Goal: Task Accomplishment & Management: Use online tool/utility

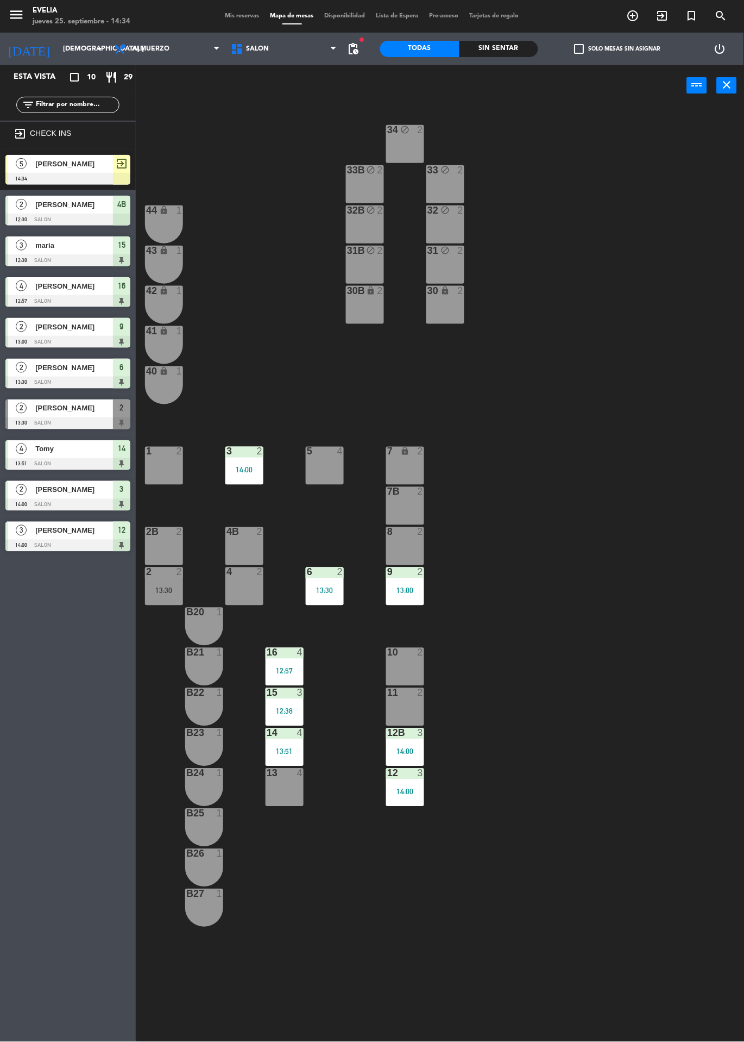
click at [410, 542] on div "8 2" at bounding box center [405, 546] width 38 height 38
click at [411, 508] on div "7B 2" at bounding box center [405, 506] width 38 height 38
click at [410, 475] on div "7 lock 2" at bounding box center [405, 466] width 38 height 38
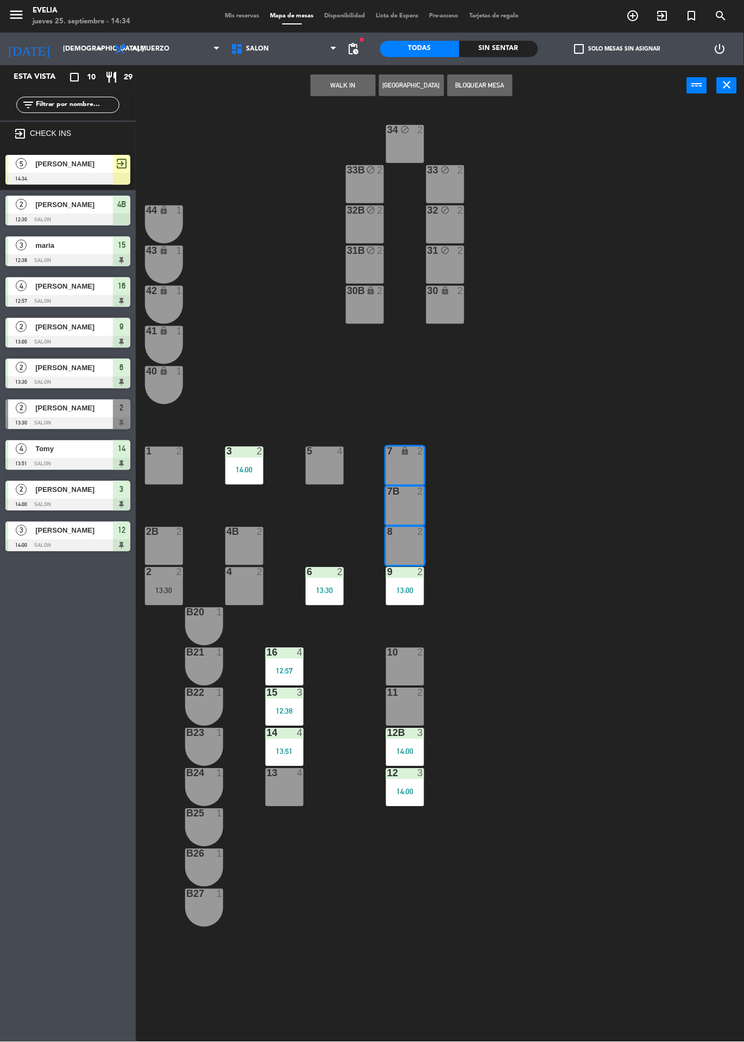
click at [95, 171] on div "[PERSON_NAME]" at bounding box center [73, 164] width 79 height 18
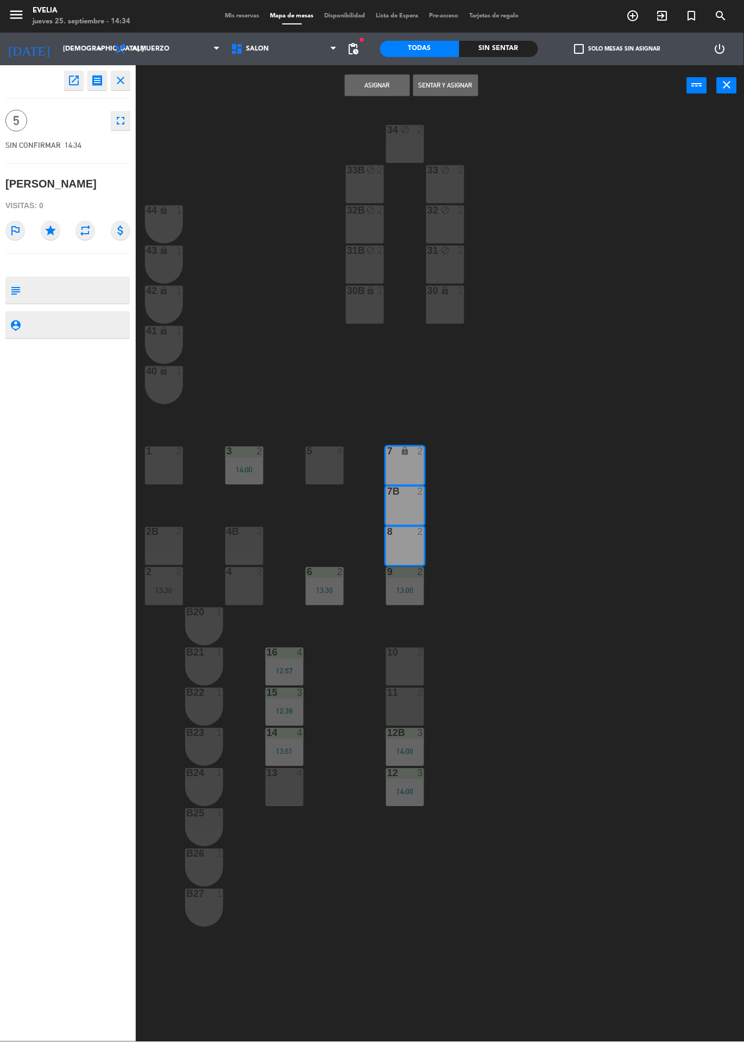
click at [459, 85] on button "Sentar y Asignar" at bounding box center [446, 85] width 65 height 22
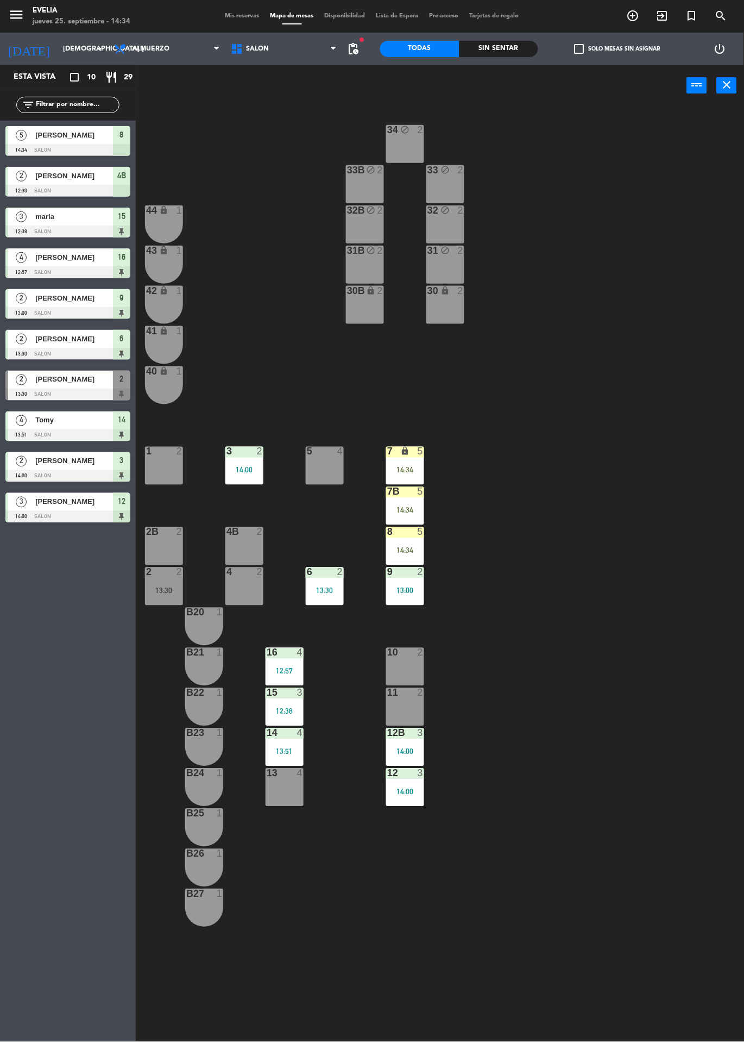
click at [602, 559] on div "34 block 2 33B block 2 33 block 2 44 lock 1 32B block 2 32 block 2 43 lock 1 31…" at bounding box center [443, 574] width 601 height 936
click at [605, 652] on div "34 block 2 33B block 2 33 block 2 44 lock 1 32B block 2 32 block 2 43 lock 1 31…" at bounding box center [443, 574] width 601 height 936
click at [284, 655] on div at bounding box center [285, 653] width 18 height 10
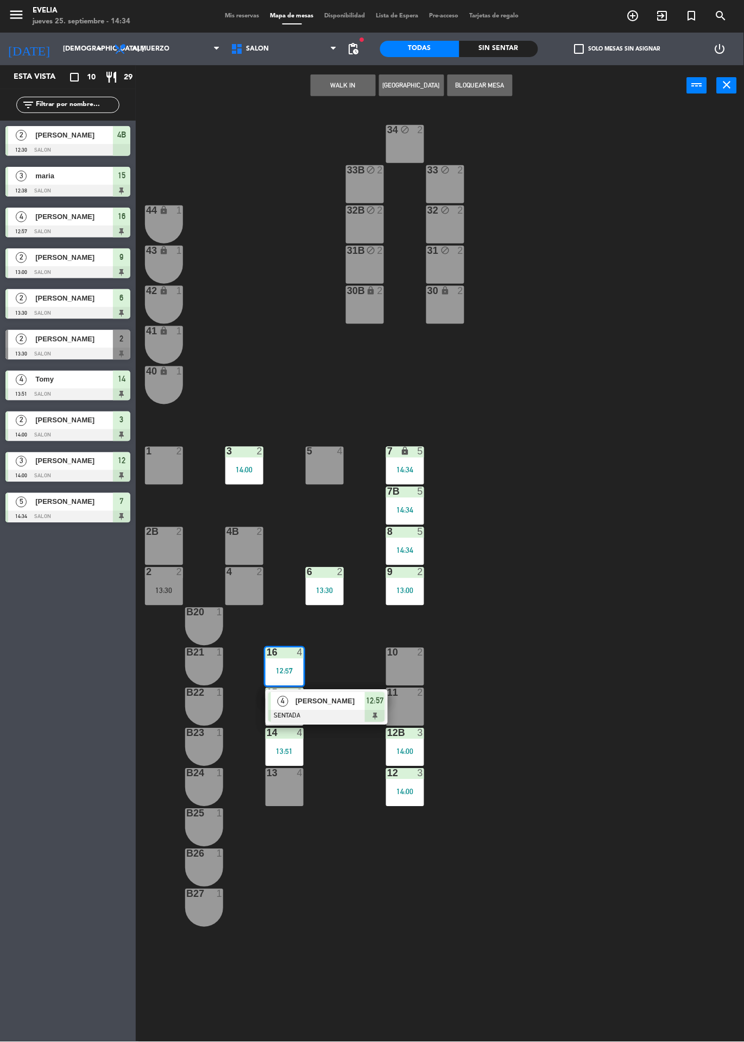
click at [333, 711] on div at bounding box center [326, 716] width 117 height 12
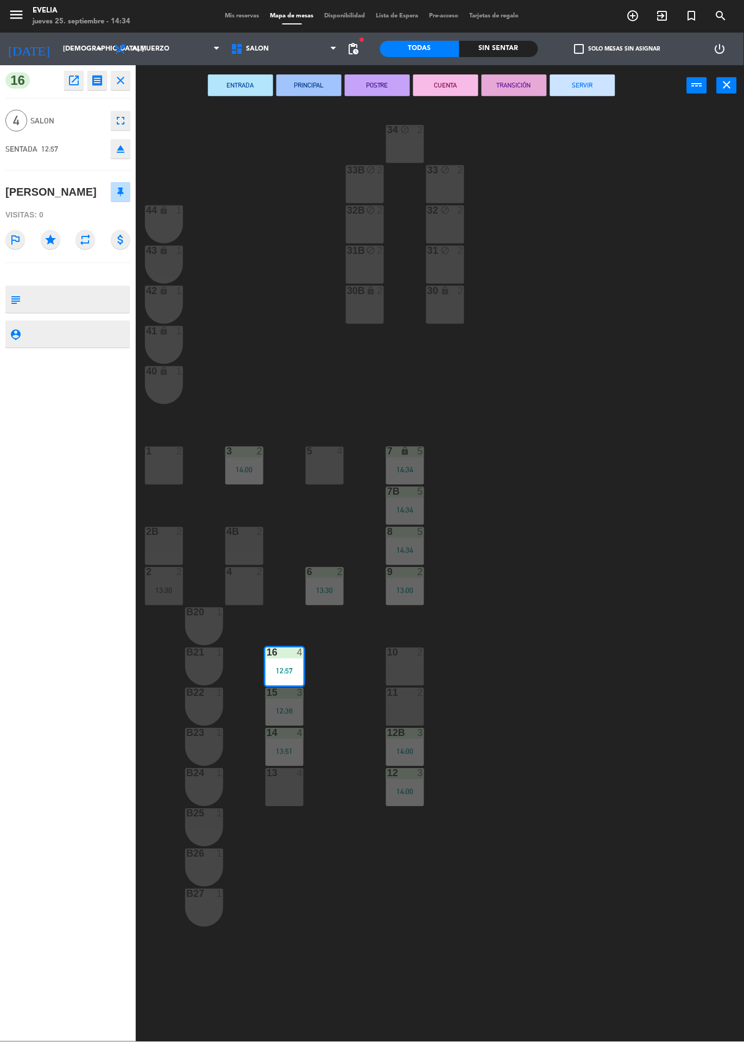
click at [599, 90] on button "SERVIR" at bounding box center [582, 85] width 65 height 22
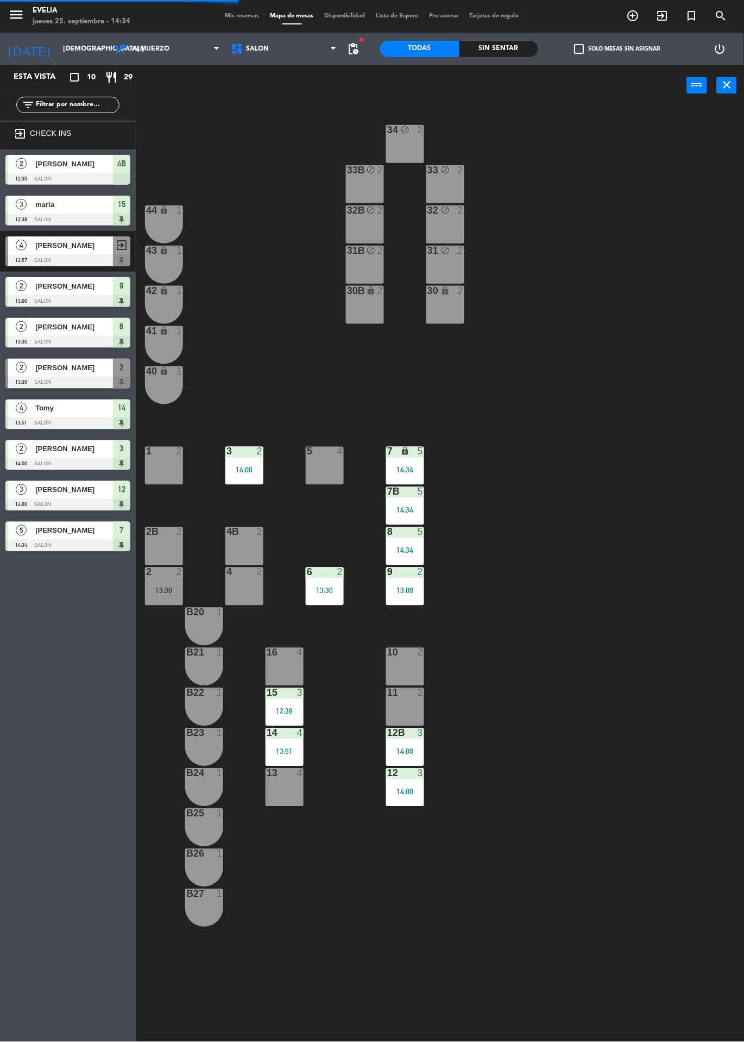
click at [278, 709] on div "12:38" at bounding box center [285, 712] width 38 height 8
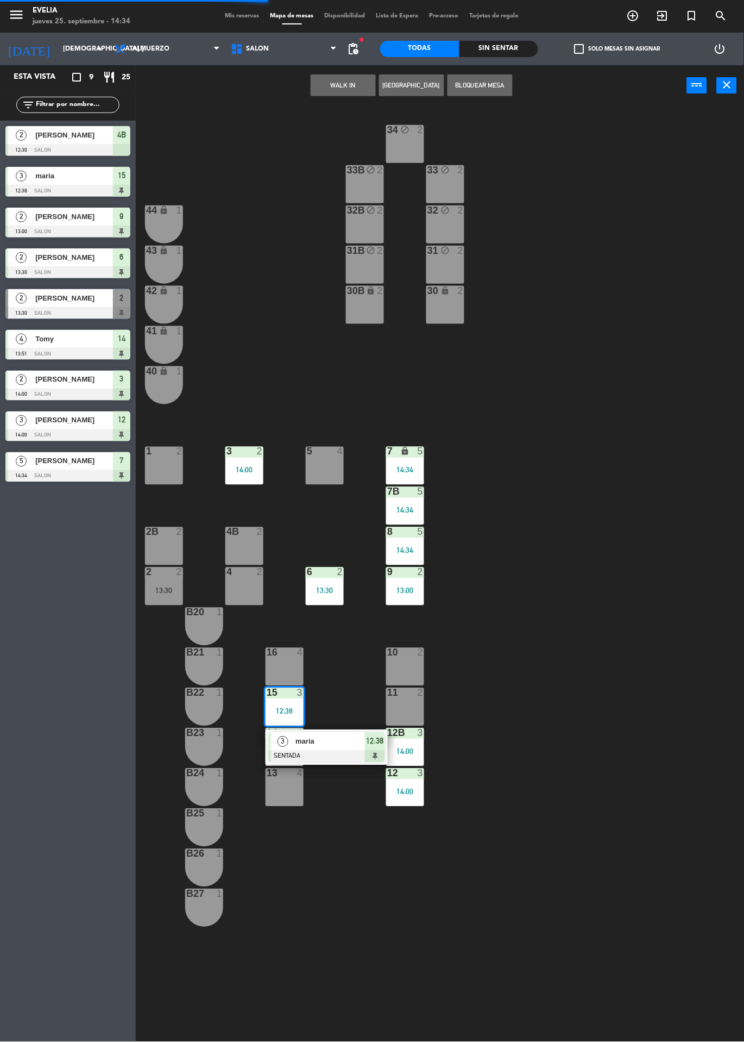
click at [347, 737] on span "maria" at bounding box center [331, 741] width 70 height 11
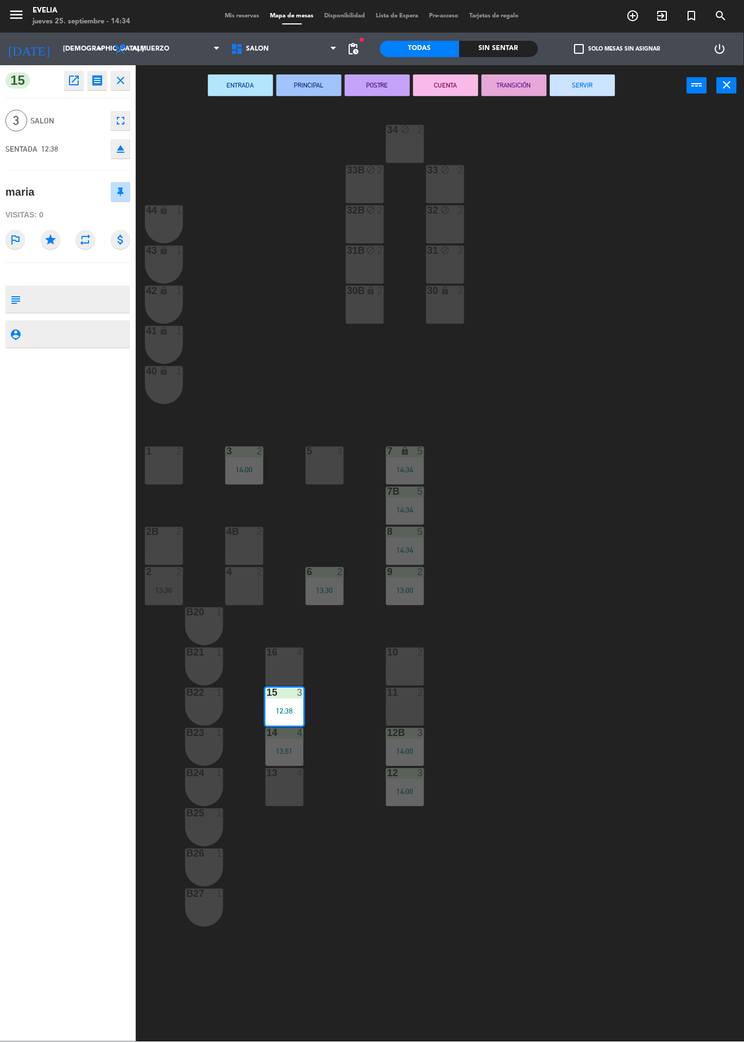
click at [584, 84] on button "SERVIR" at bounding box center [582, 85] width 65 height 22
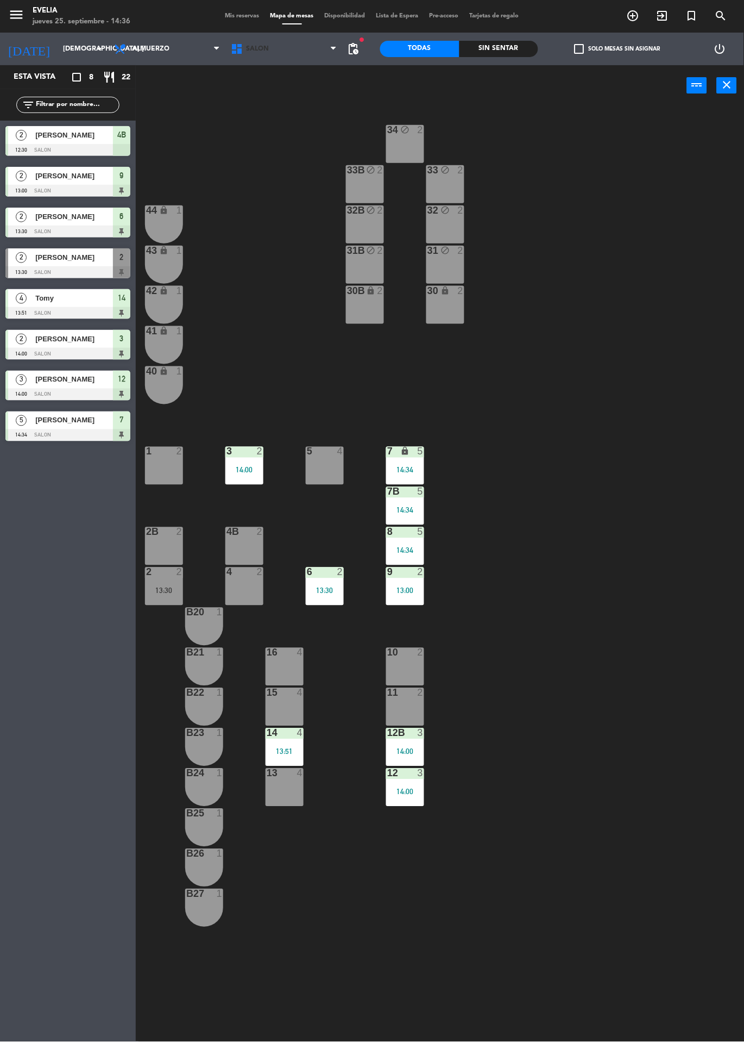
click at [236, 45] on icon at bounding box center [238, 48] width 16 height 13
click at [246, 17] on span "Mis reservas" at bounding box center [242, 16] width 45 height 6
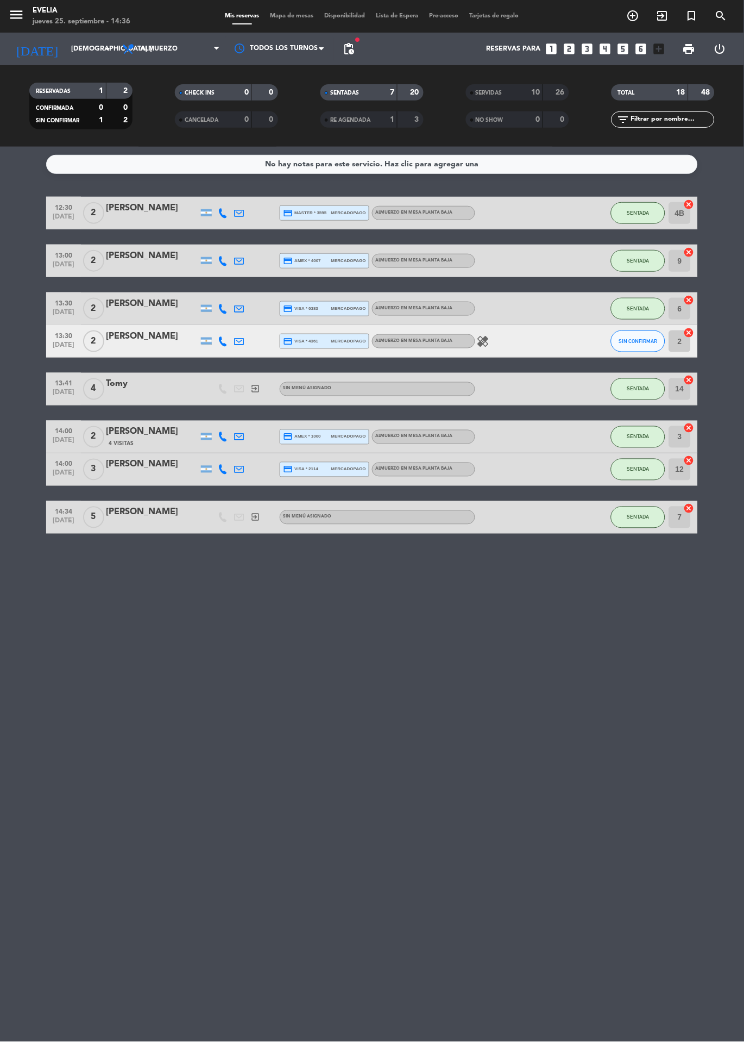
click at [483, 347] on icon "healing" at bounding box center [483, 341] width 13 height 13
click at [665, 16] on icon "exit_to_app" at bounding box center [662, 15] width 13 height 13
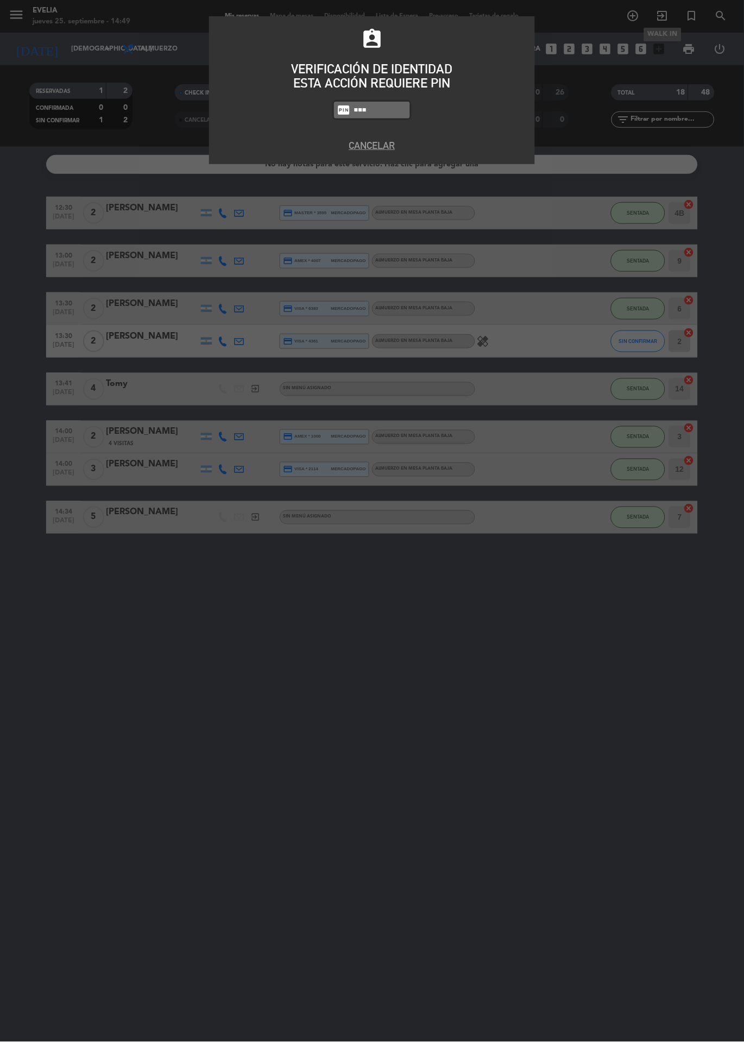
type input "9101"
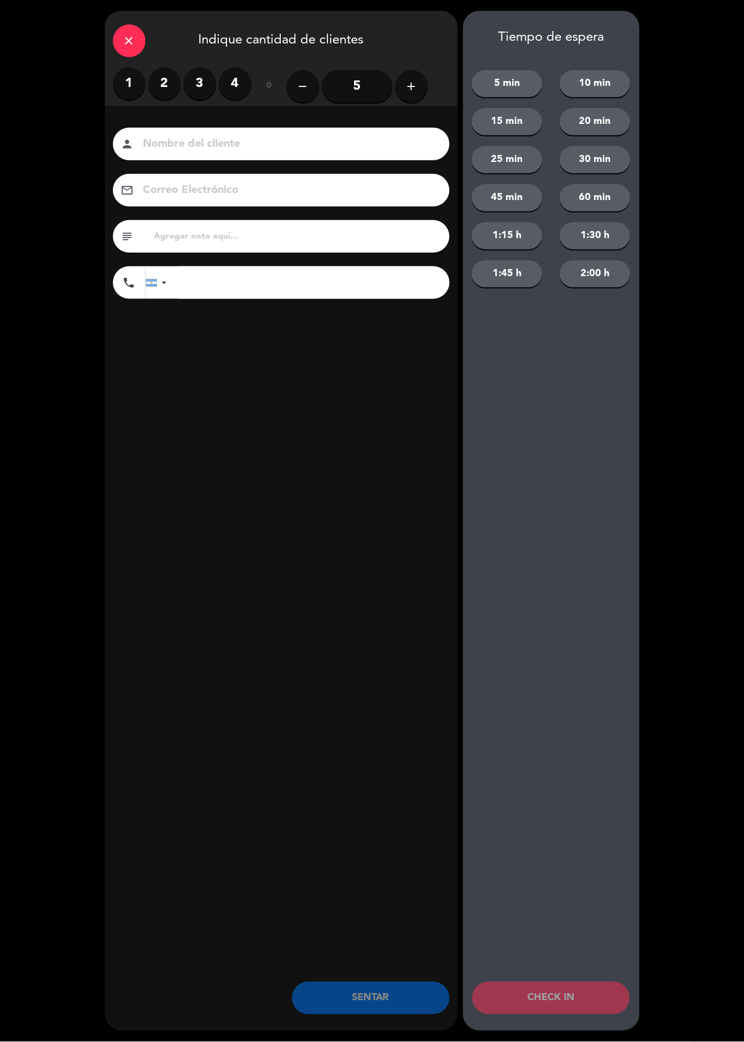
click at [166, 90] on label "2" at bounding box center [164, 83] width 33 height 33
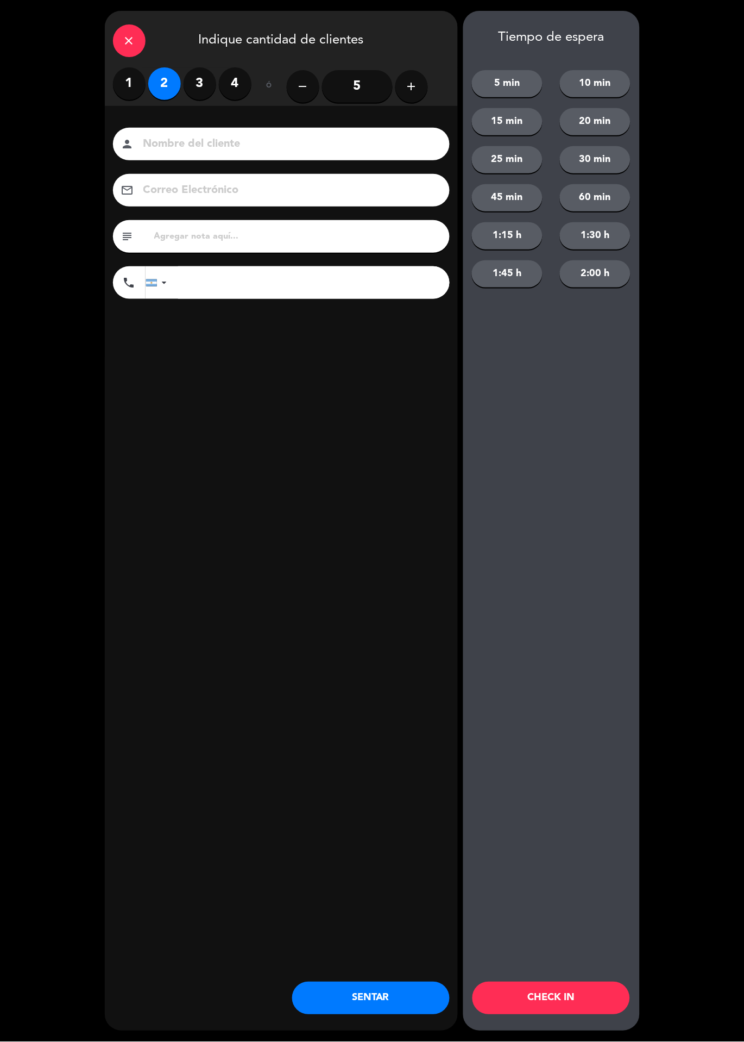
click at [177, 136] on input at bounding box center [288, 144] width 293 height 19
type input "[PERSON_NAME]"
click at [321, 411] on div "close Indique cantidad de clientes 1 2 3 4 ó remove 5 add Nombre del cliente pe…" at bounding box center [281, 521] width 353 height 1020
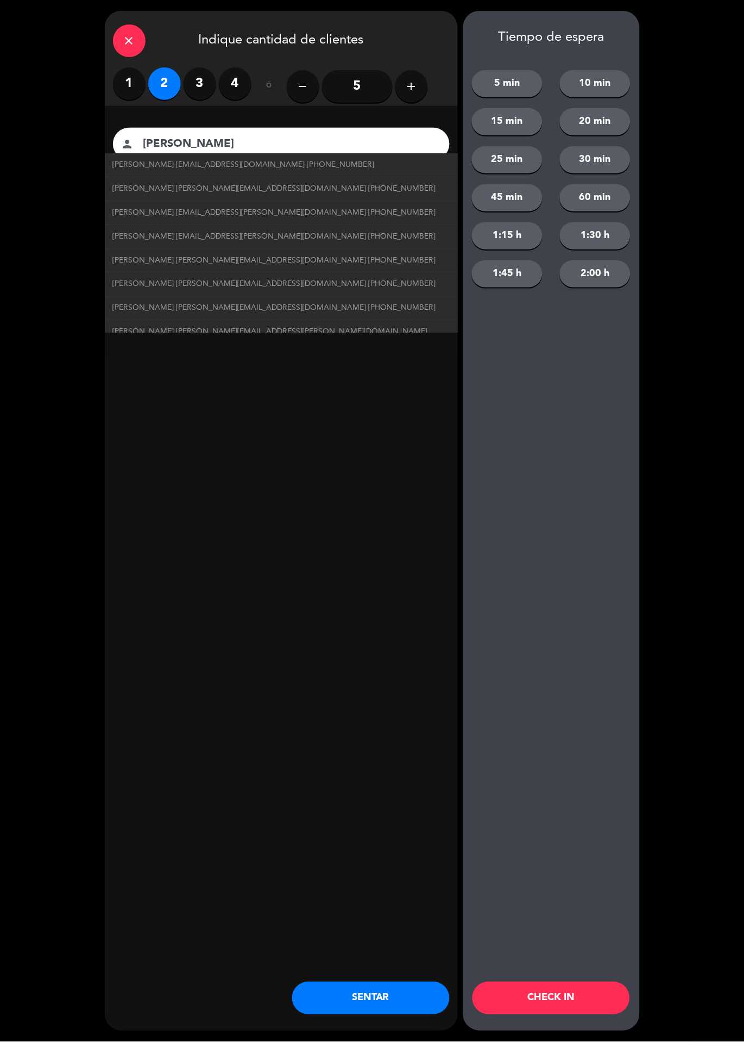
click at [542, 1005] on button "CHECK IN" at bounding box center [552, 998] width 158 height 33
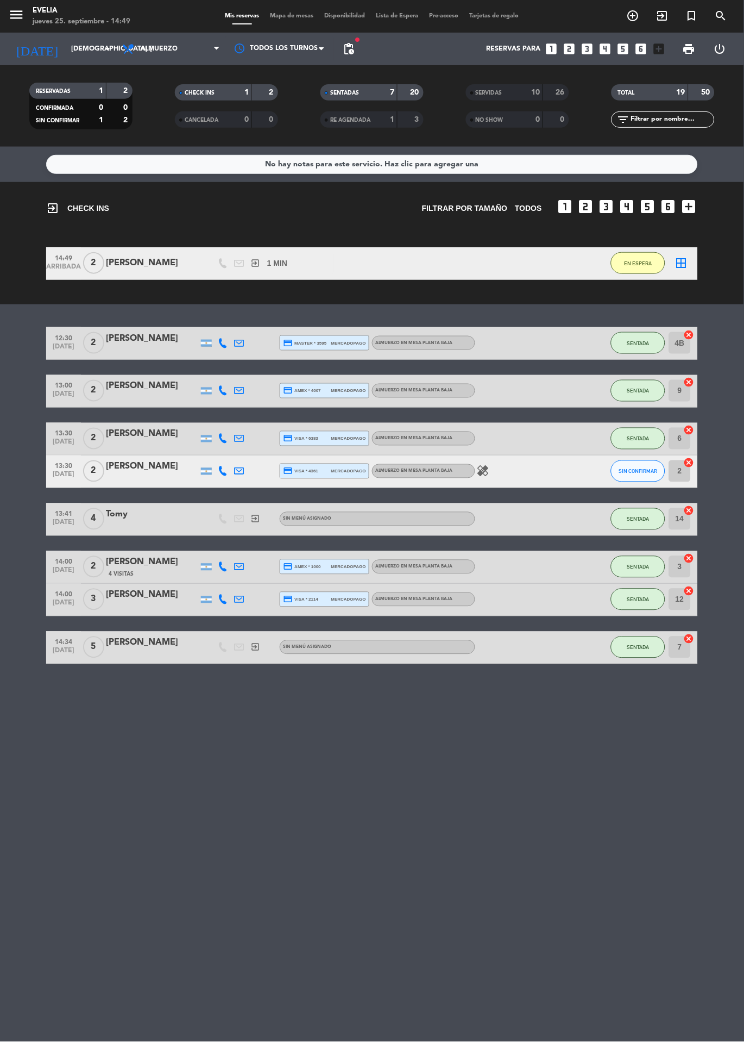
click at [662, 16] on icon "exit_to_app" at bounding box center [662, 15] width 13 height 13
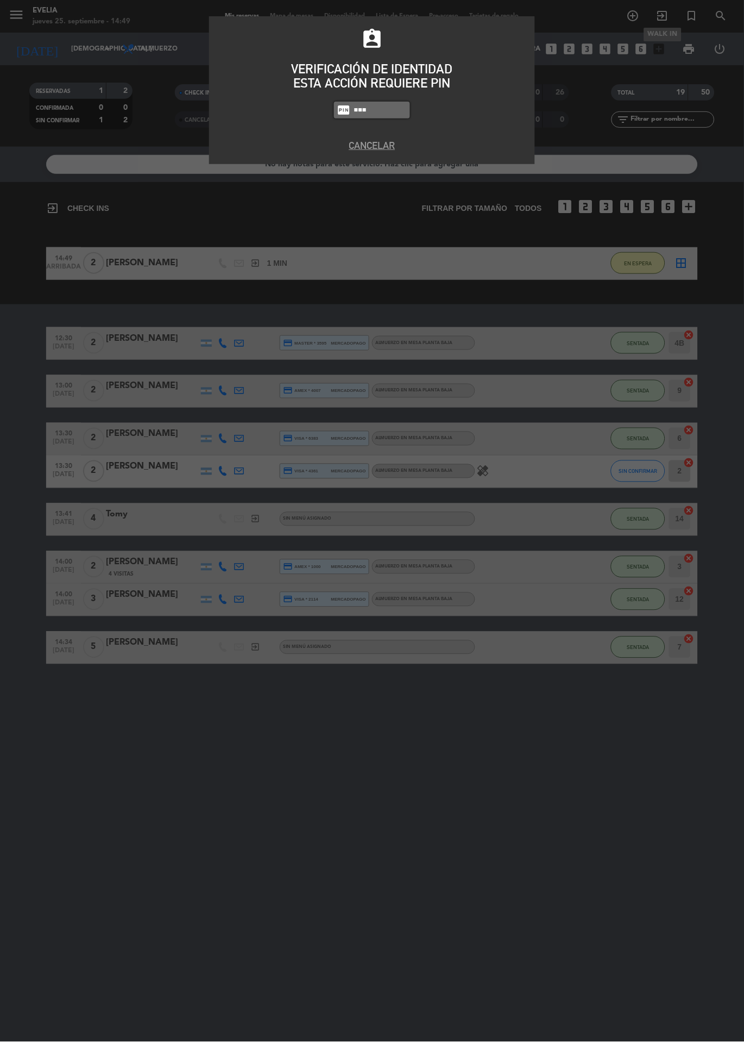
type input "9101"
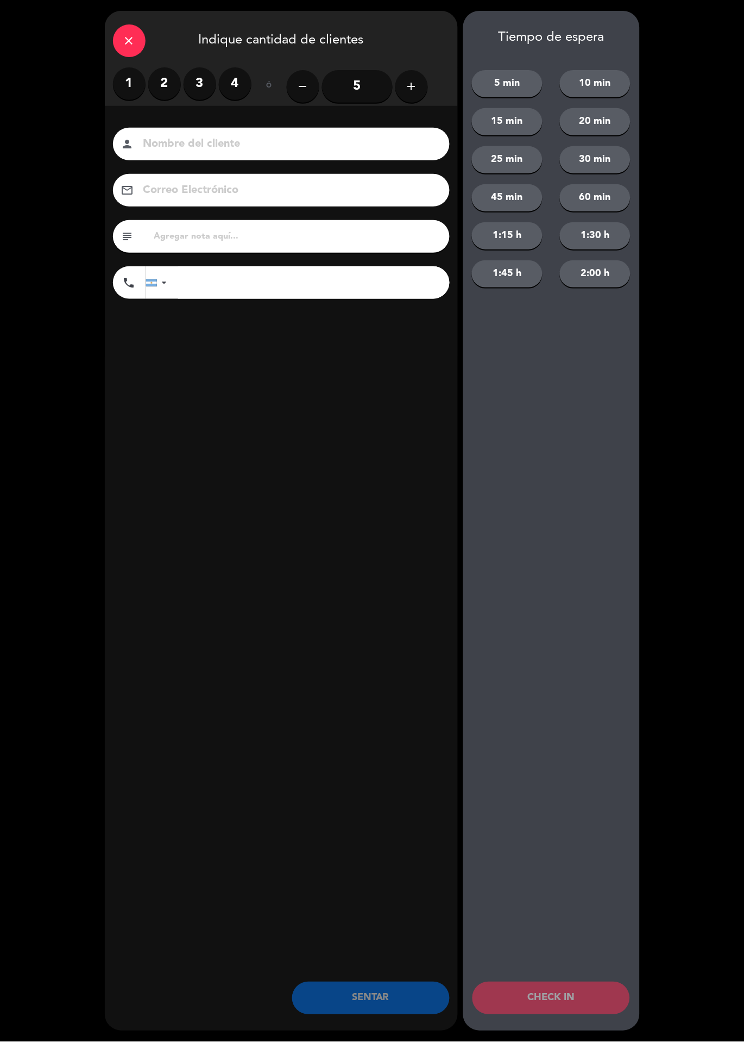
click at [151, 85] on label "2" at bounding box center [164, 83] width 33 height 33
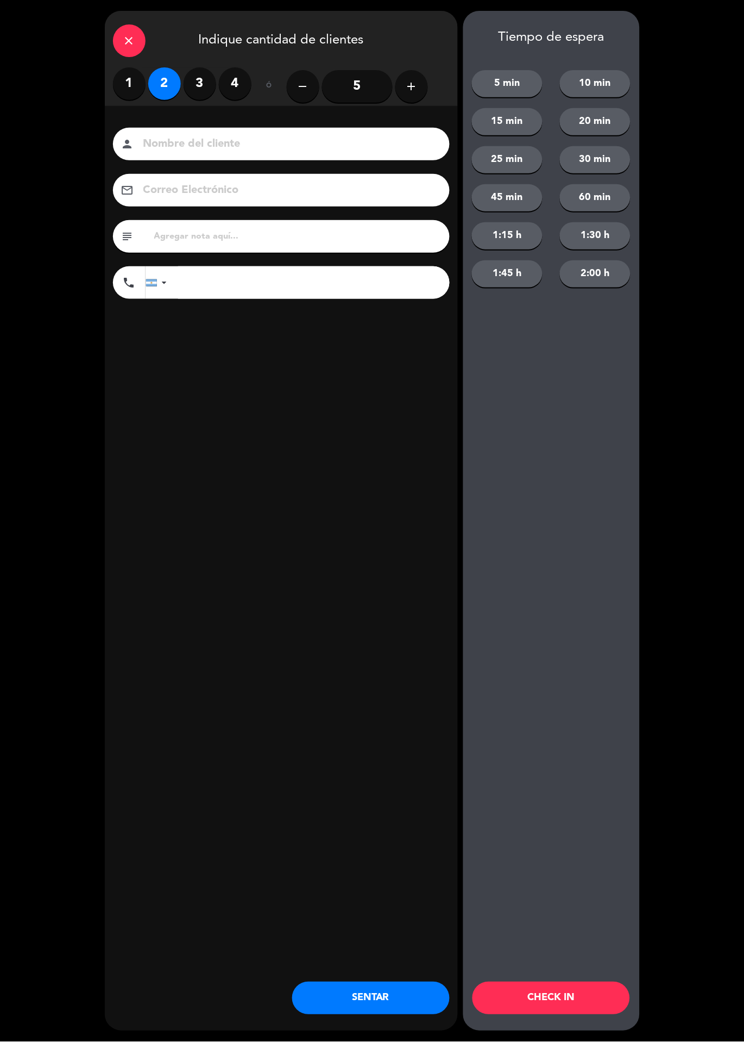
click at [201, 138] on input at bounding box center [288, 144] width 293 height 19
type input "Yio"
click at [393, 473] on div "close Indique cantidad de clientes 1 2 3 4 ó remove 5 add Nombre del cliente pe…" at bounding box center [281, 521] width 353 height 1020
click at [558, 997] on button "CHECK IN" at bounding box center [552, 998] width 158 height 33
